Goal: Task Accomplishment & Management: Complete application form

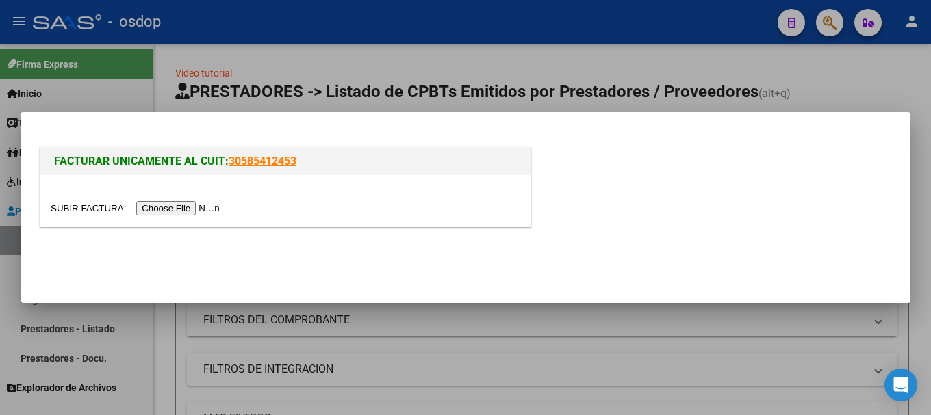
click at [196, 206] on input "file" at bounding box center [137, 208] width 173 height 14
click at [201, 207] on input "file" at bounding box center [137, 208] width 173 height 14
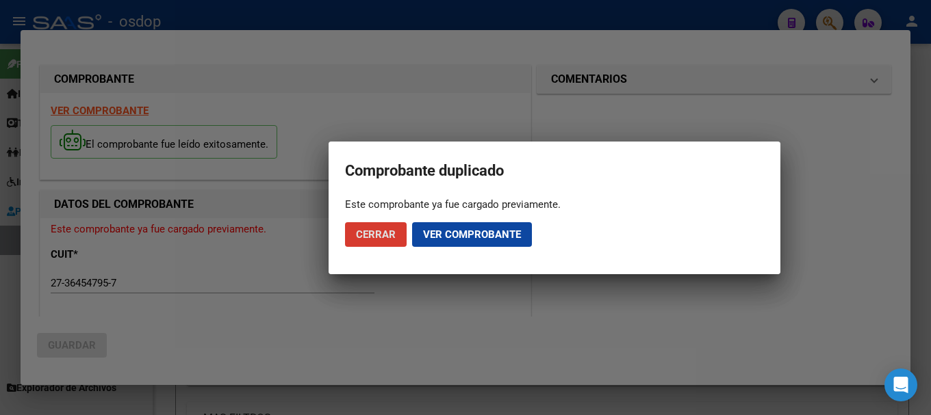
click at [374, 237] on span "Cerrar" at bounding box center [376, 235] width 40 height 12
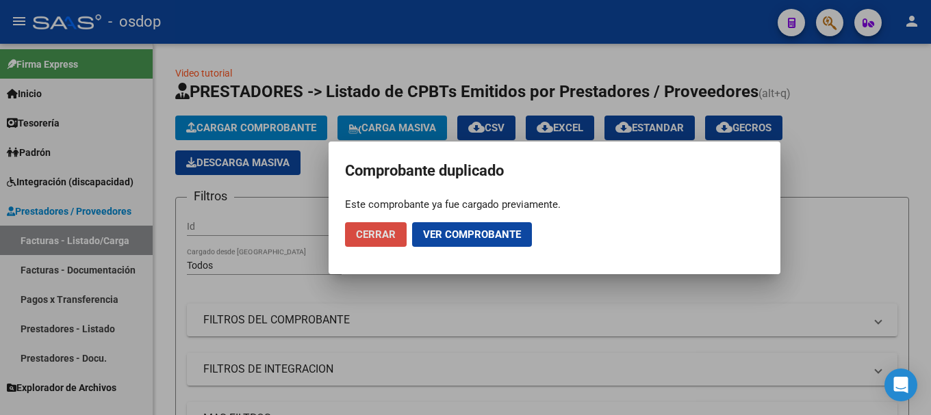
click at [366, 231] on span "Cerrar" at bounding box center [376, 235] width 40 height 12
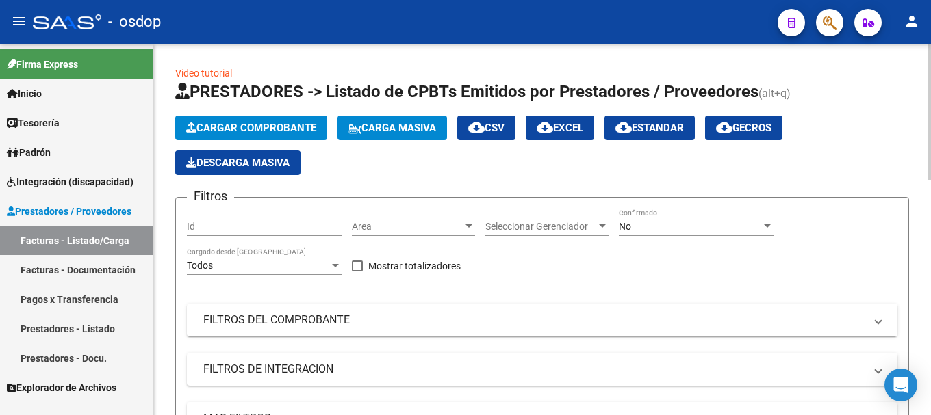
click at [285, 118] on button "Cargar Comprobante" at bounding box center [251, 128] width 152 height 25
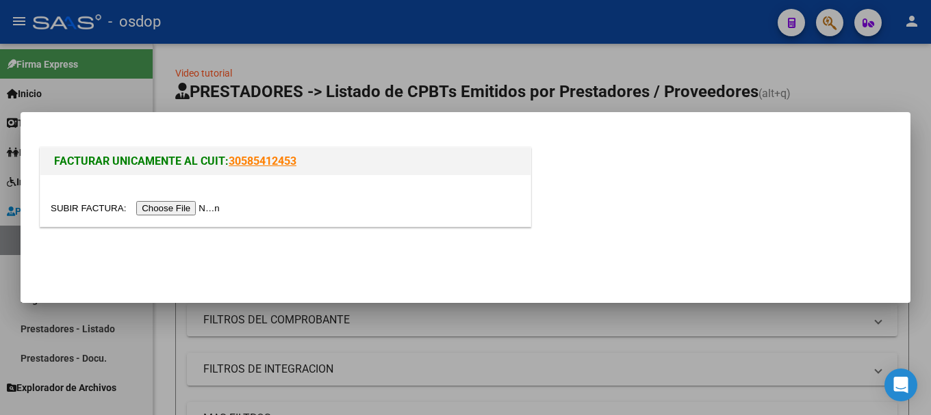
click at [216, 209] on input "file" at bounding box center [137, 208] width 173 height 14
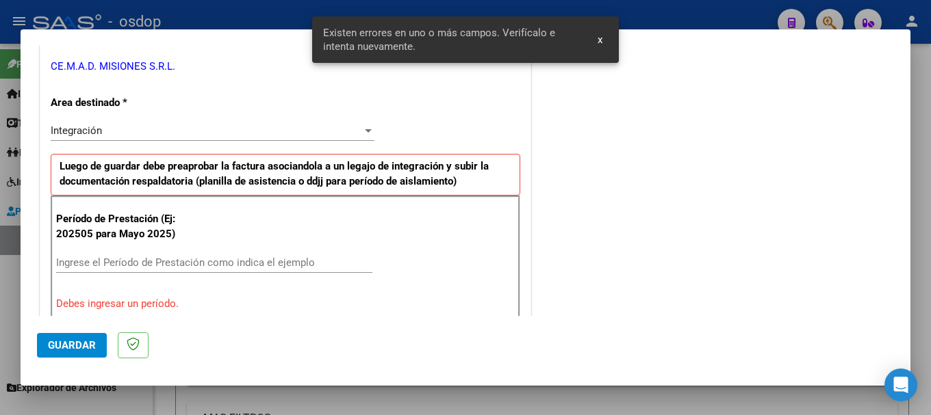
scroll to position [342, 0]
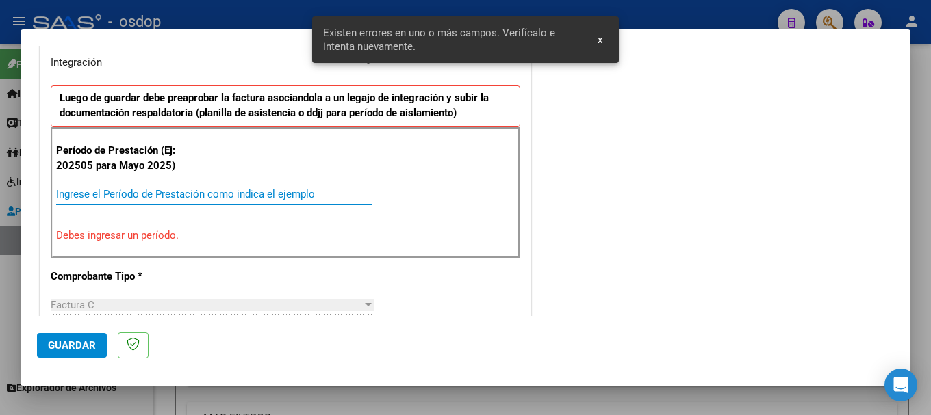
click at [127, 197] on input "Ingrese el Período de Prestación como indica el ejemplo" at bounding box center [214, 194] width 316 height 12
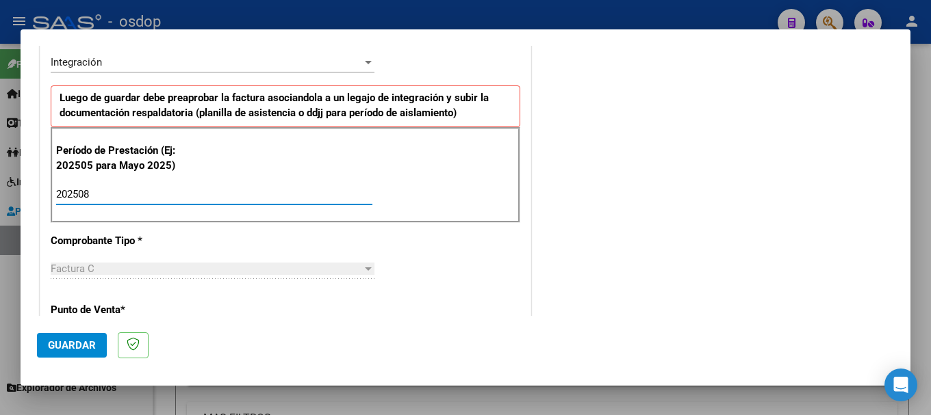
type input "202508"
click at [71, 351] on span "Guardar" at bounding box center [72, 345] width 48 height 12
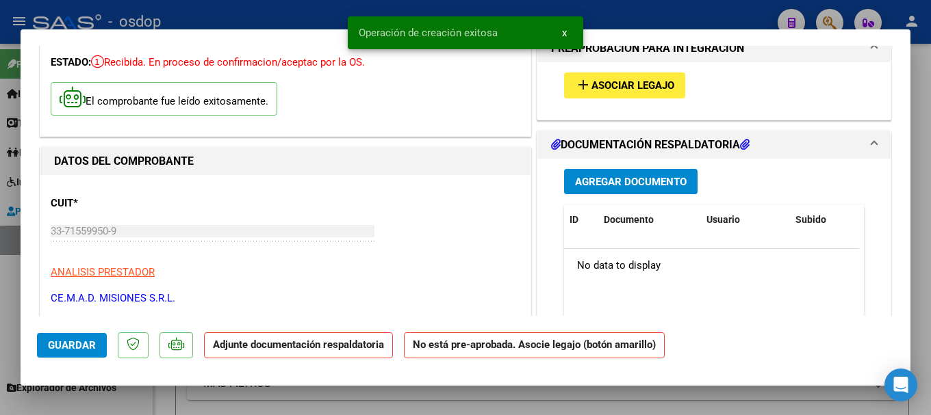
scroll to position [0, 0]
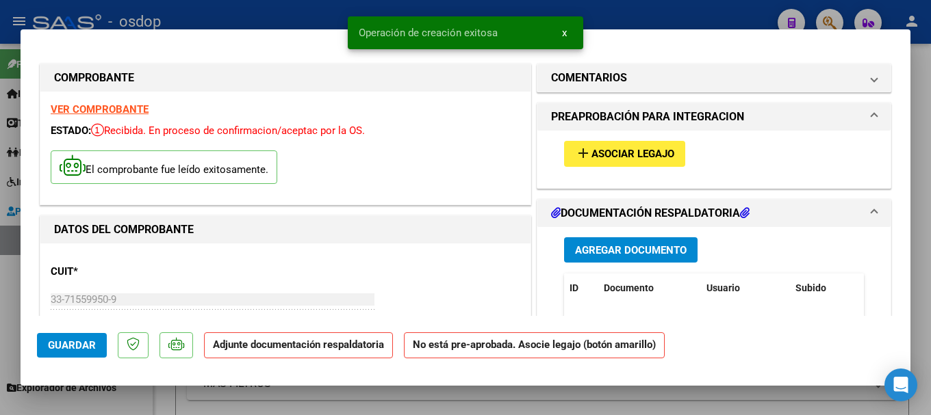
click at [130, 105] on strong "VER COMPROBANTE" at bounding box center [100, 109] width 98 height 12
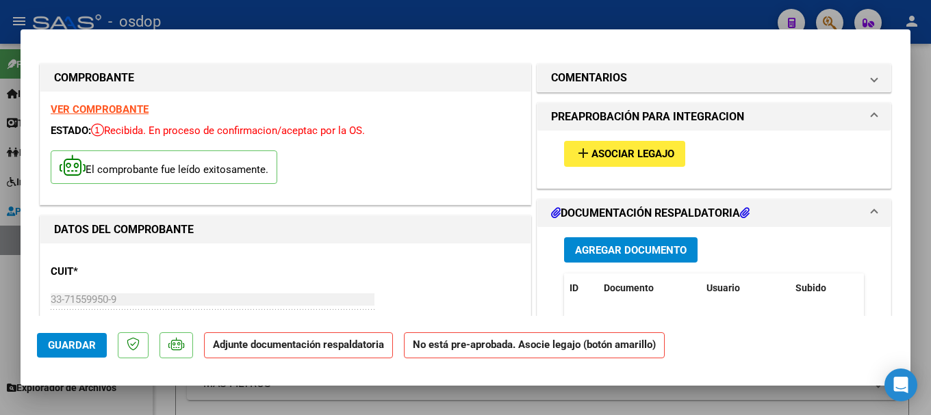
click at [638, 253] on span "Agregar Documento" at bounding box center [631, 250] width 112 height 12
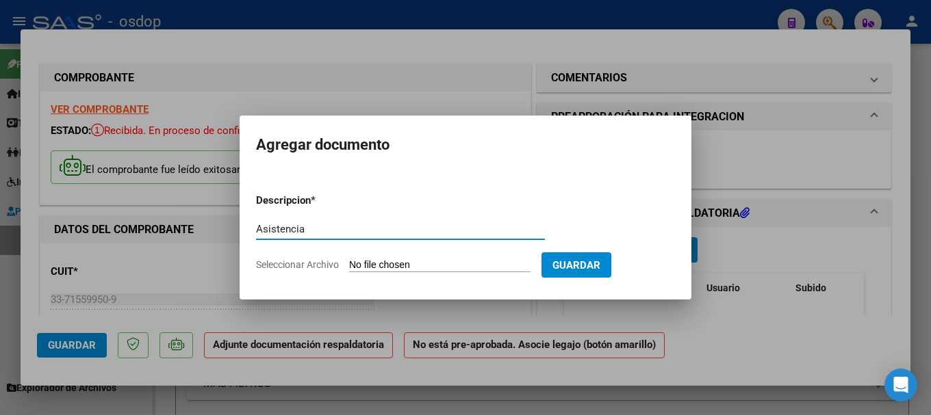
type input "Asistencia"
click at [422, 266] on input "Seleccionar Archivo" at bounding box center [439, 265] width 181 height 13
type input "C:\fakepath\OSDOP [PERSON_NAME] CET ASISTENCIA [DATE].pdf"
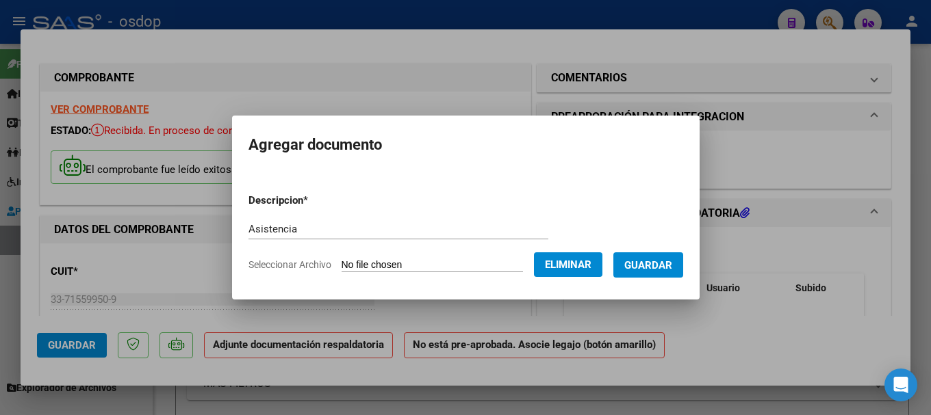
click at [661, 266] on span "Guardar" at bounding box center [648, 265] width 48 height 12
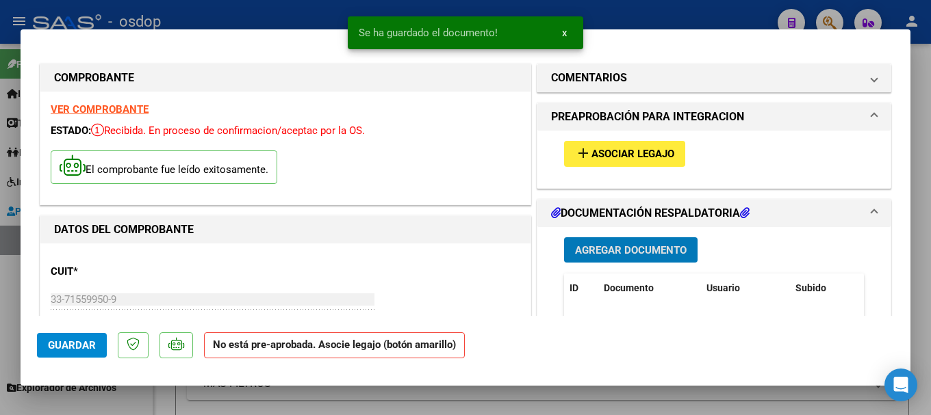
scroll to position [342, 0]
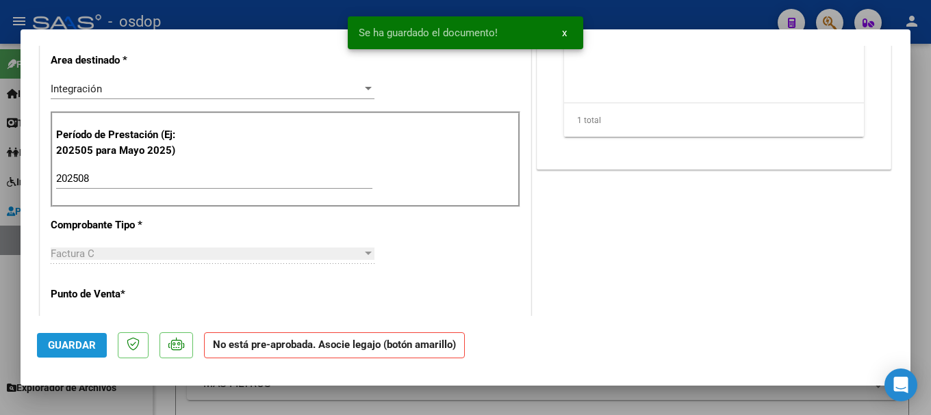
click at [63, 339] on span "Guardar" at bounding box center [72, 345] width 48 height 12
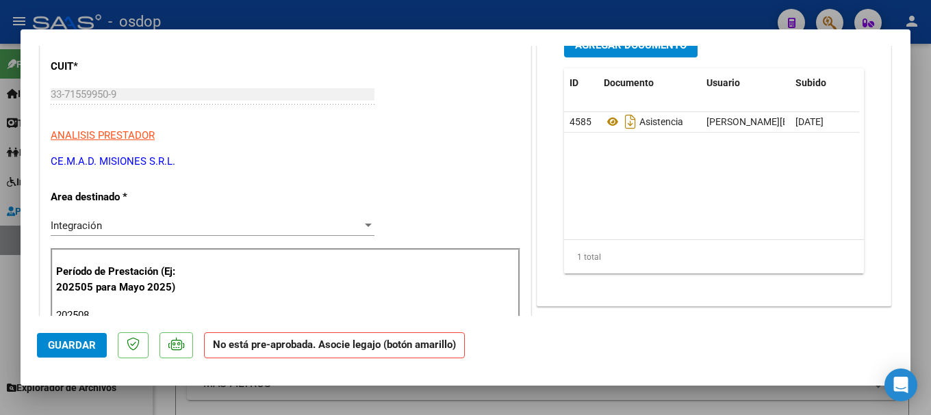
scroll to position [0, 0]
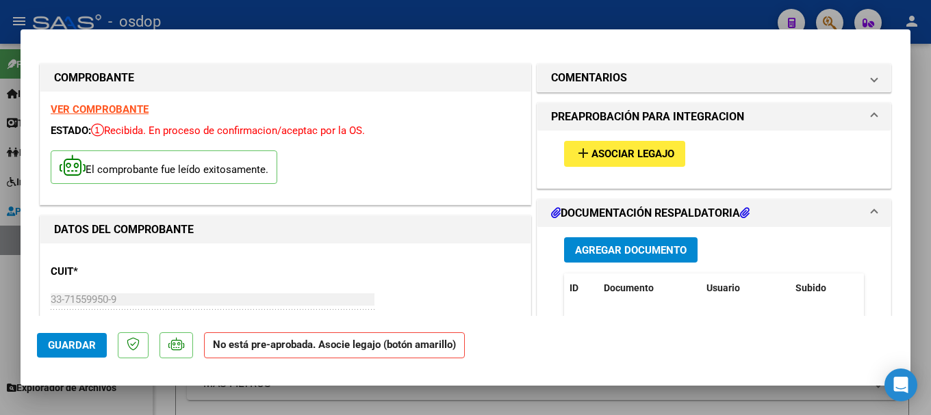
click at [631, 149] on span "Asociar Legajo" at bounding box center [632, 155] width 83 height 12
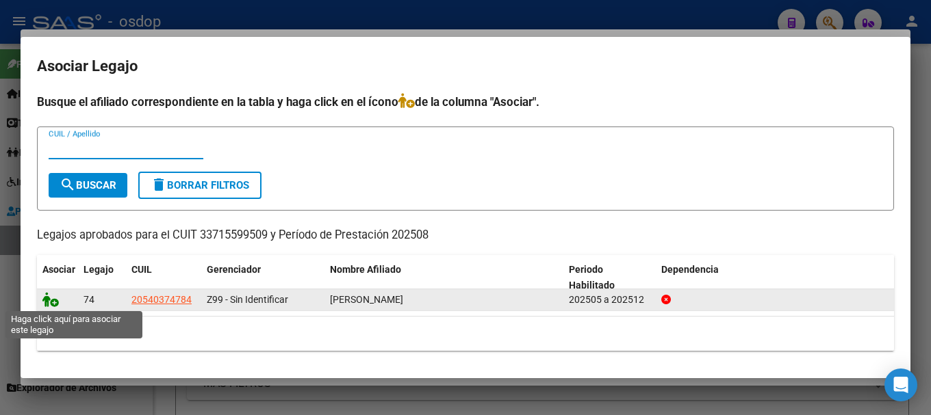
click at [48, 297] on icon at bounding box center [50, 299] width 16 height 15
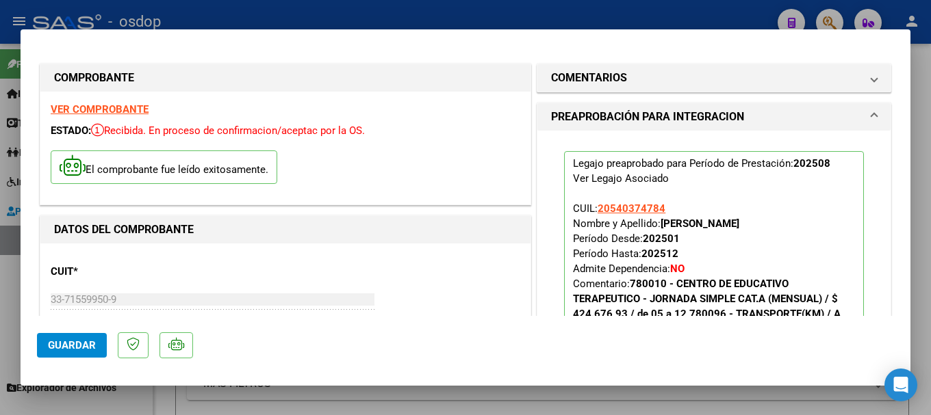
click at [71, 350] on span "Guardar" at bounding box center [72, 345] width 48 height 12
click at [140, 14] on div at bounding box center [465, 207] width 931 height 415
type input "$ 0,00"
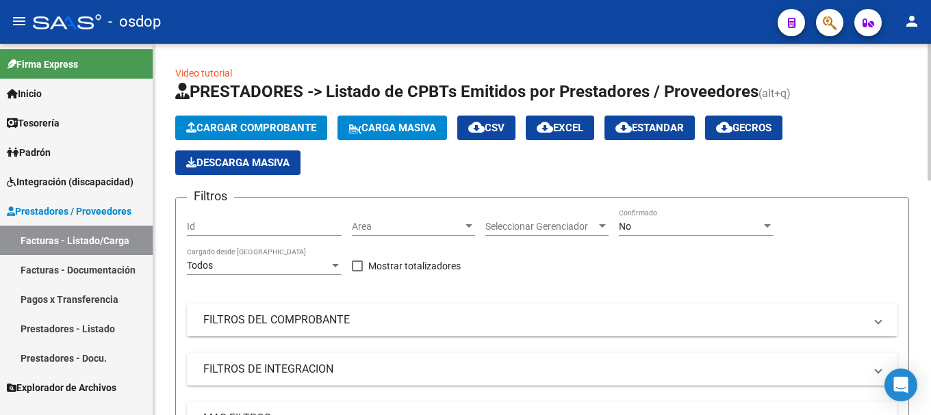
click at [243, 127] on span "Cargar Comprobante" at bounding box center [251, 128] width 130 height 12
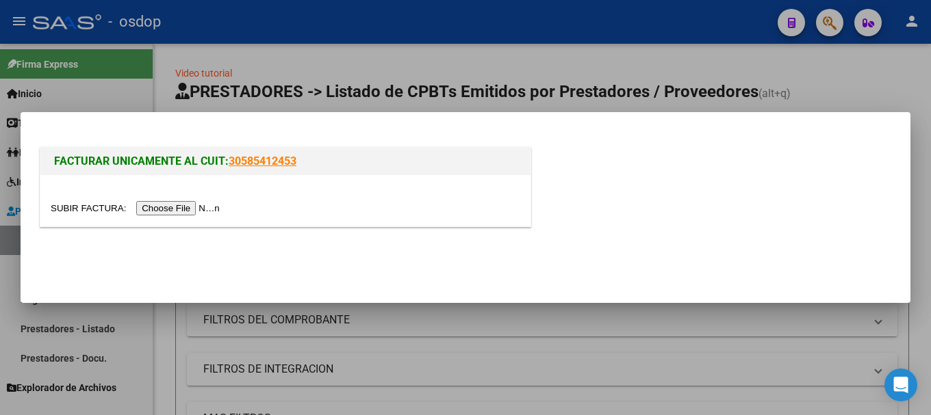
click at [214, 203] on input "file" at bounding box center [137, 208] width 173 height 14
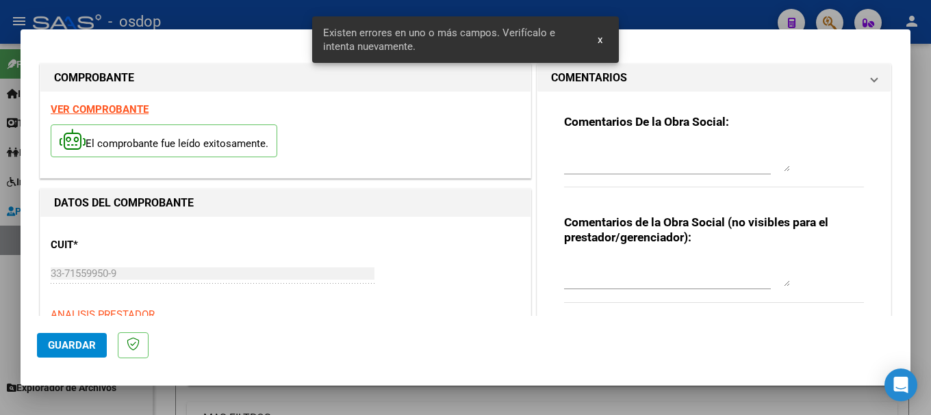
scroll to position [342, 0]
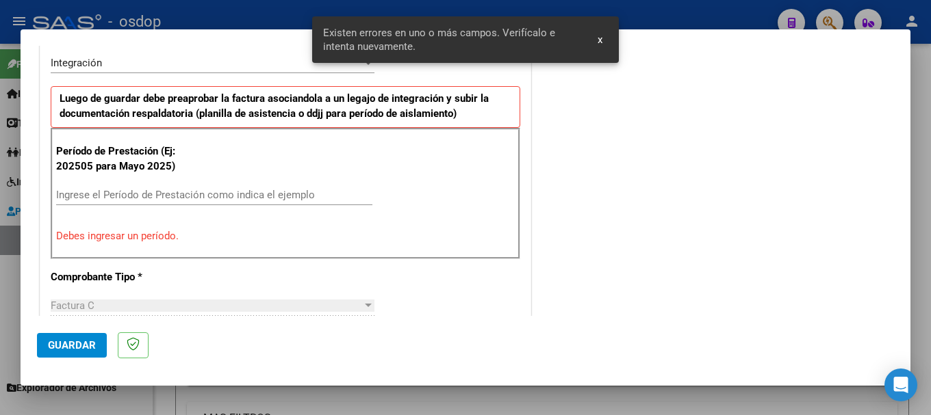
click at [138, 197] on input "Ingrese el Período de Prestación como indica el ejemplo" at bounding box center [214, 195] width 316 height 12
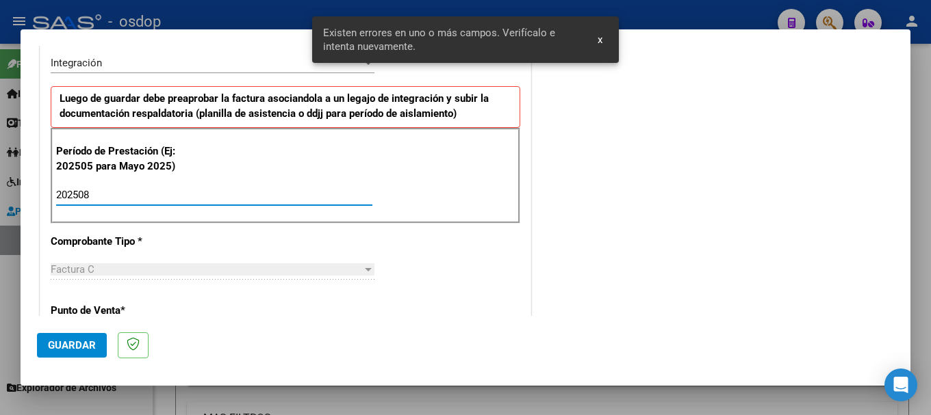
type input "202508"
click at [61, 344] on span "Guardar" at bounding box center [72, 345] width 48 height 12
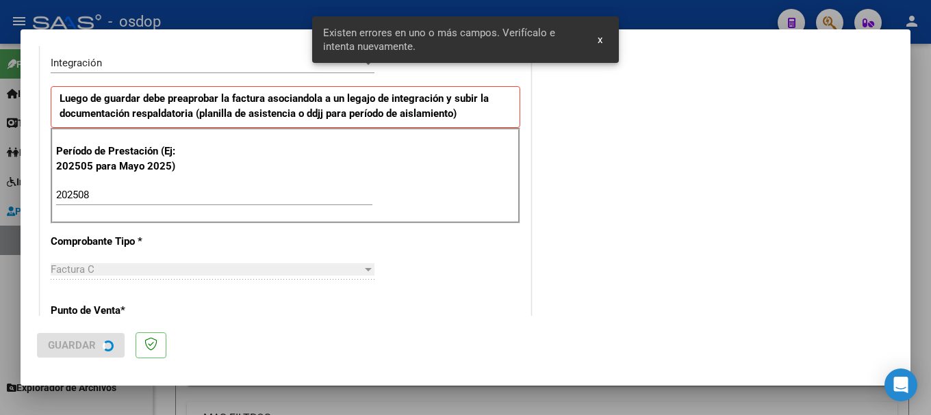
scroll to position [0, 0]
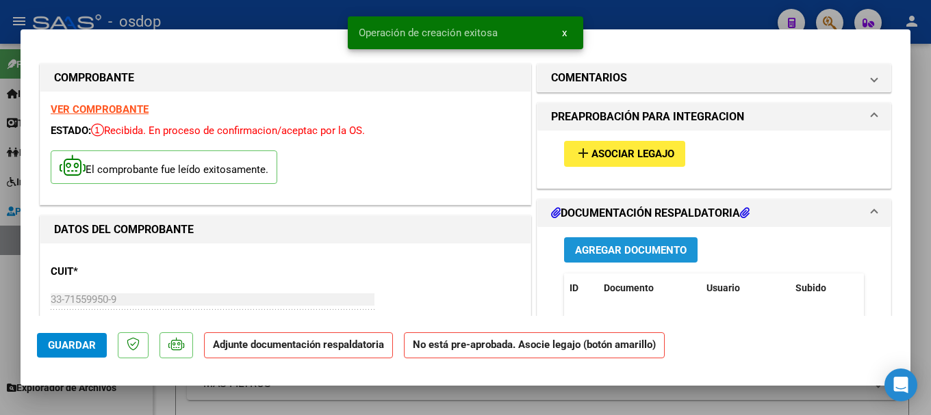
click at [617, 245] on span "Agregar Documento" at bounding box center [631, 250] width 112 height 12
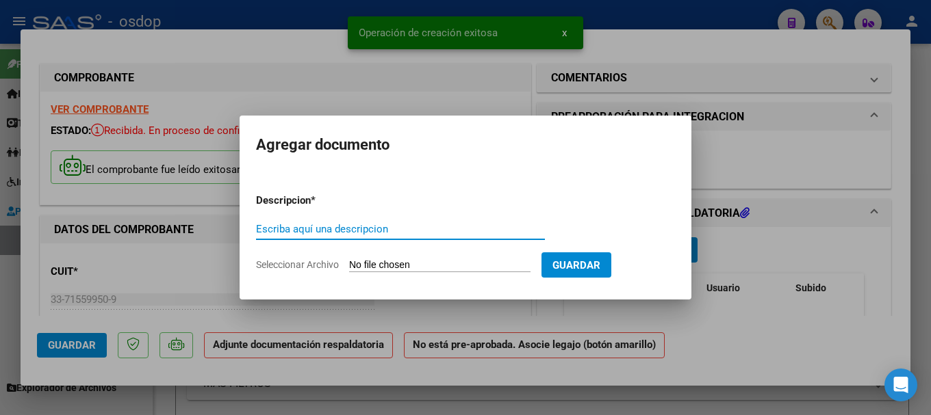
click at [292, 230] on input "Escriba aquí una descripcion" at bounding box center [400, 229] width 289 height 12
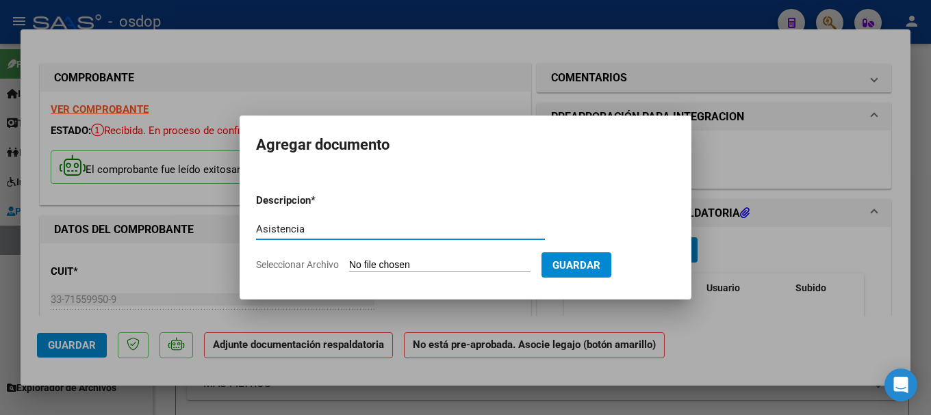
type input "Asistencia"
click at [393, 265] on input "Seleccionar Archivo" at bounding box center [439, 265] width 181 height 13
type input "C:\fakepath\OSDOP [PERSON_NAME] TTE ASISTENCIA [DATE].pdf"
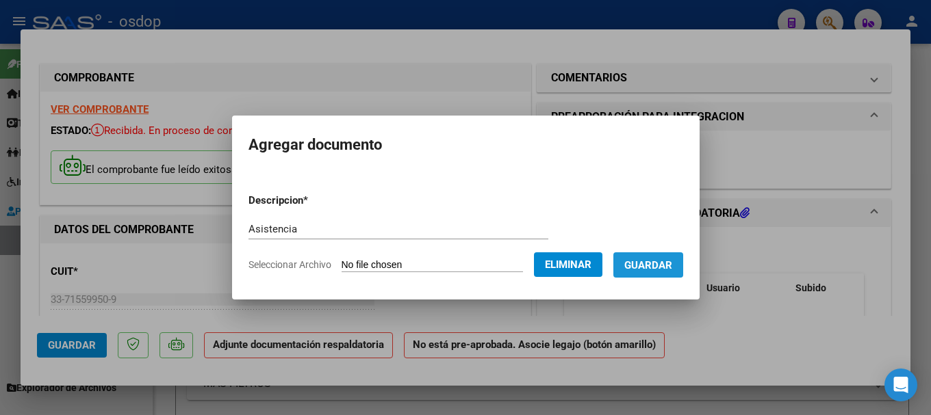
click at [656, 270] on span "Guardar" at bounding box center [648, 265] width 48 height 12
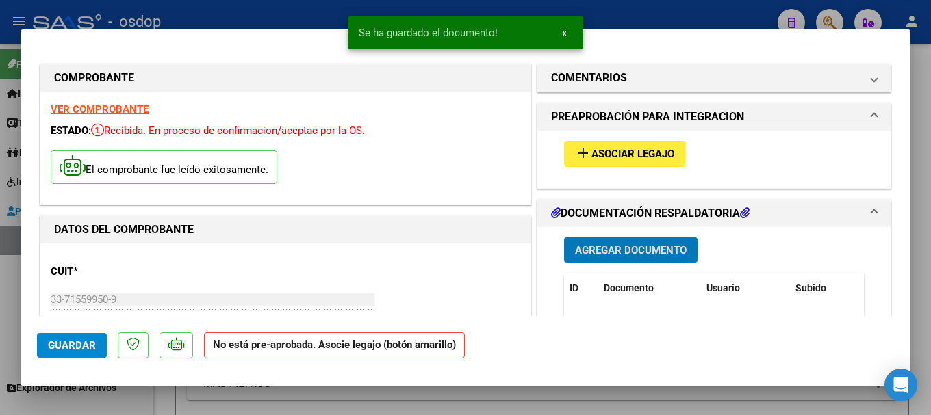
click at [599, 150] on span "Asociar Legajo" at bounding box center [632, 155] width 83 height 12
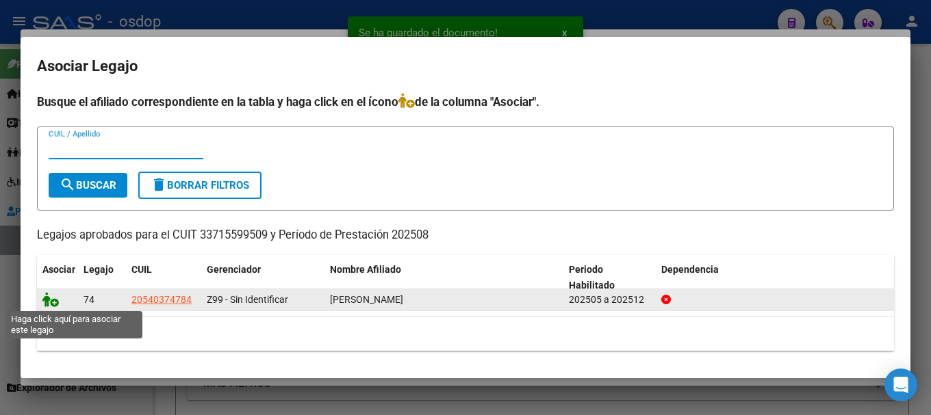
click at [51, 302] on icon at bounding box center [50, 299] width 16 height 15
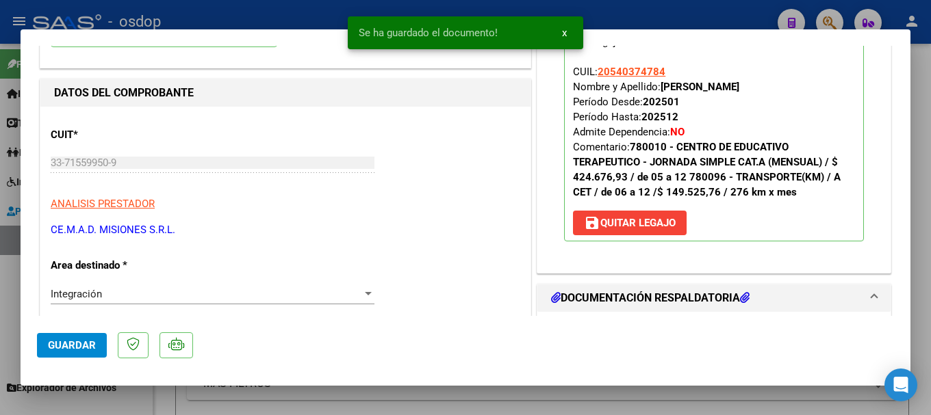
scroll to position [342, 0]
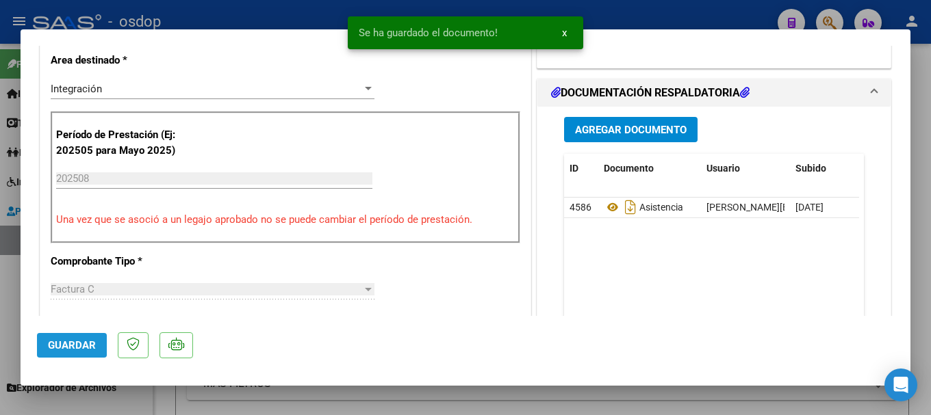
click at [70, 345] on span "Guardar" at bounding box center [72, 345] width 48 height 12
click at [266, 9] on div at bounding box center [465, 207] width 931 height 415
type input "$ 0,00"
